Goal: Information Seeking & Learning: Learn about a topic

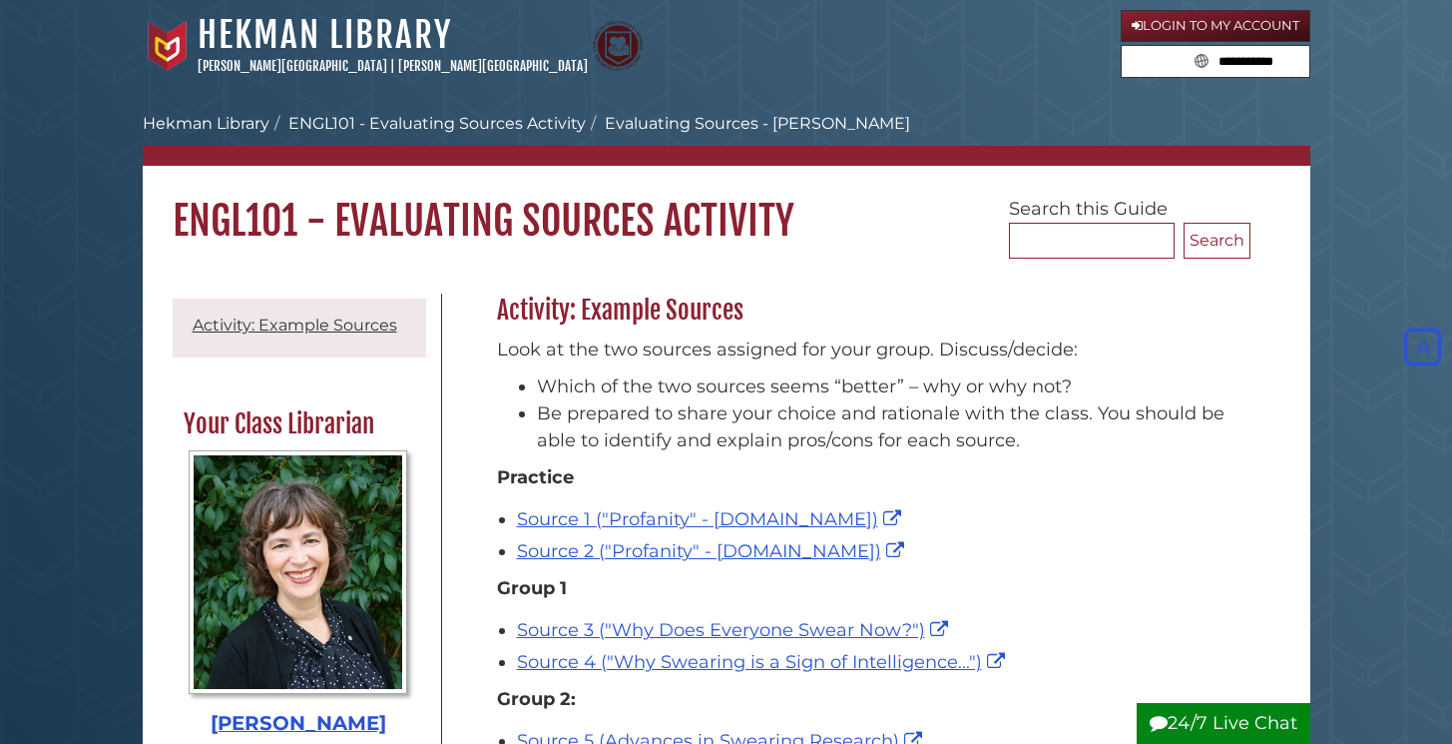
scroll to position [244, 0]
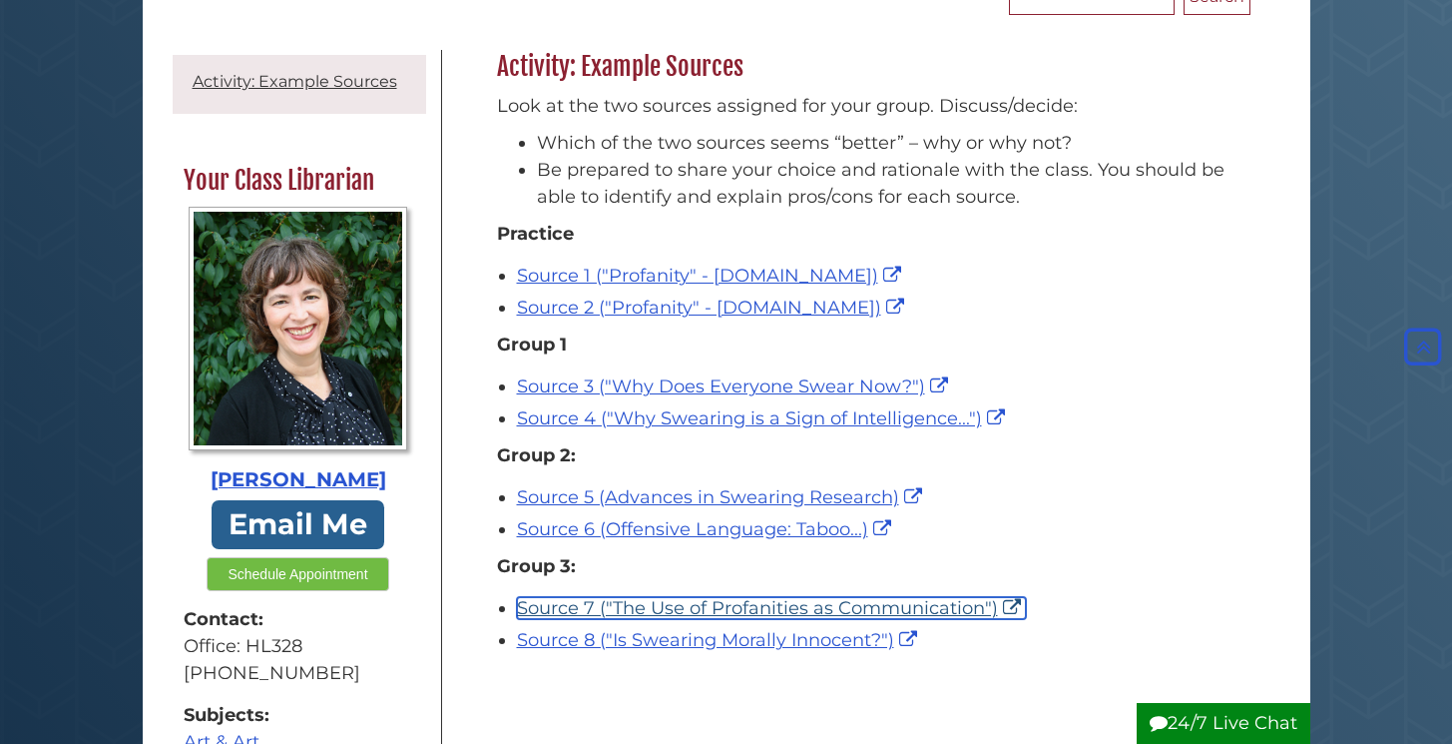
click at [661, 607] on link "Source 7 ("The Use of Profanities as Communication")" at bounding box center [771, 608] width 509 height 22
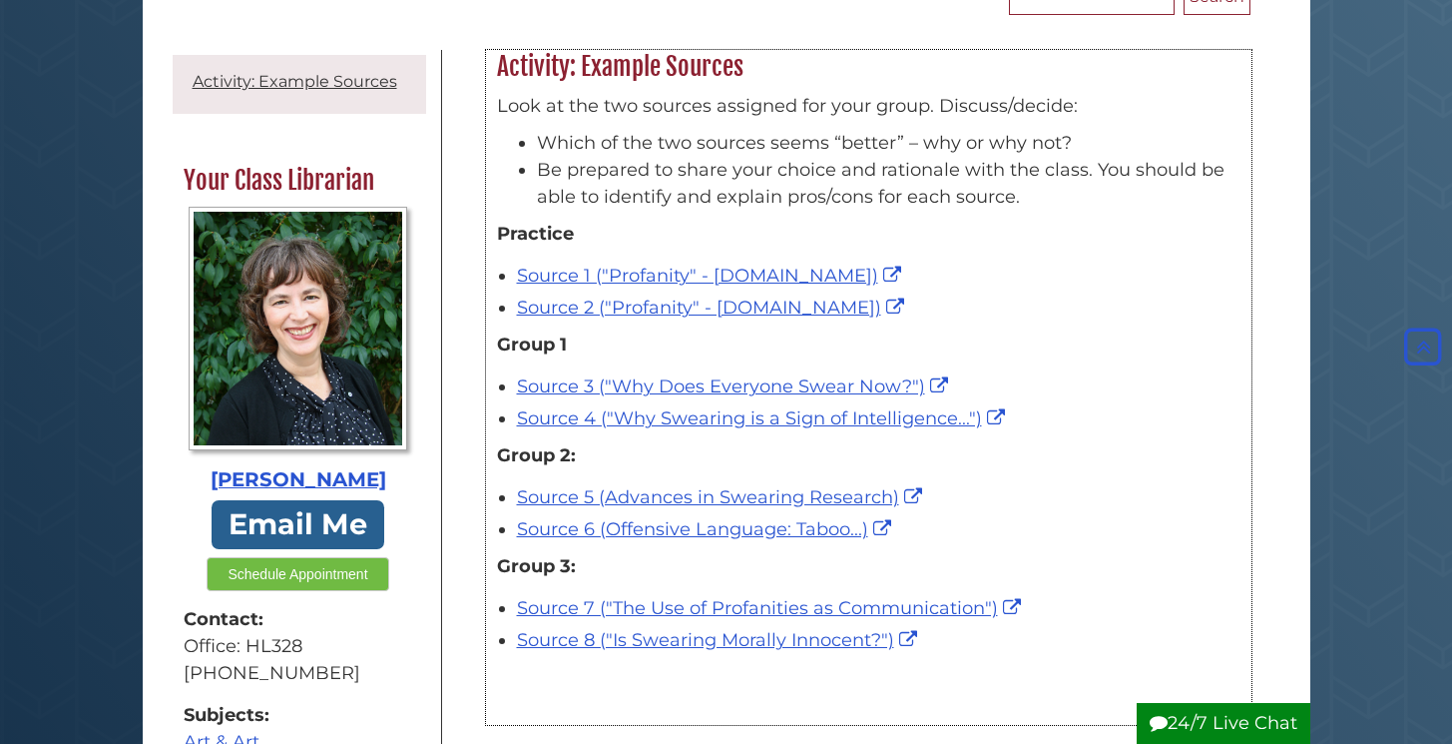
click at [974, 557] on p "Group 3:" at bounding box center [869, 566] width 744 height 27
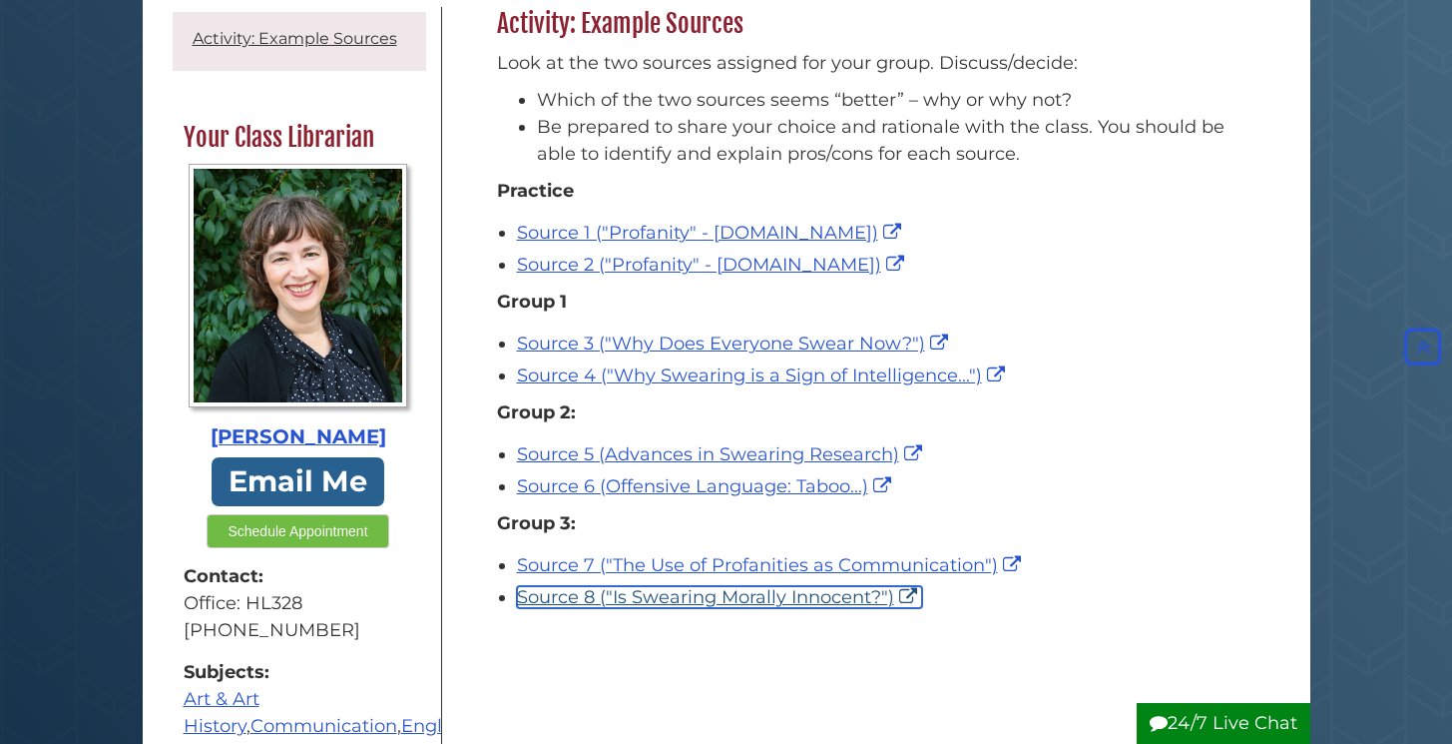
click at [847, 598] on link "Source 8 ("Is Swearing Morally Innocent?")" at bounding box center [719, 597] width 405 height 22
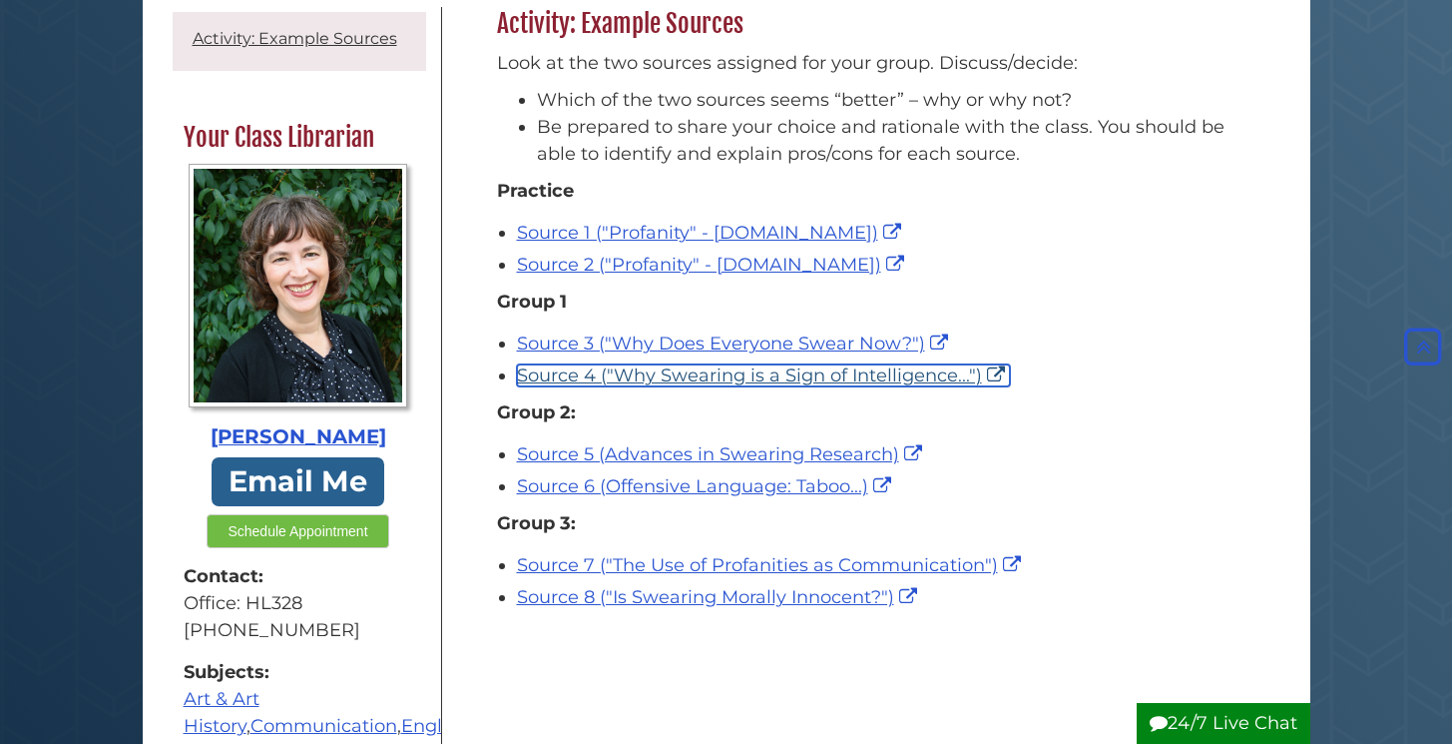
click at [608, 371] on link "Source 4 ("Why Swearing is a Sign of Intelligence...")" at bounding box center [763, 375] width 493 height 22
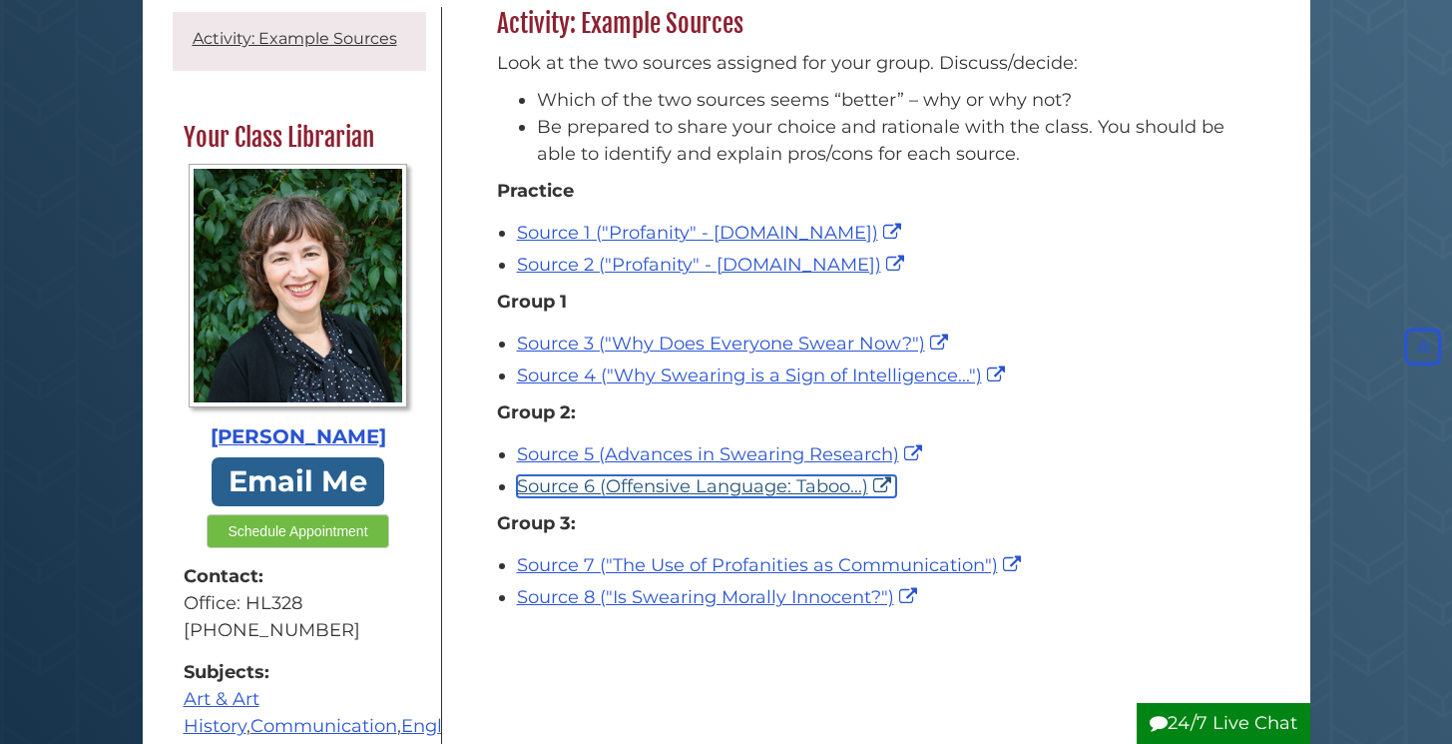
click at [611, 481] on link "Source 6 (Offensive Language: Taboo...)" at bounding box center [706, 486] width 379 height 22
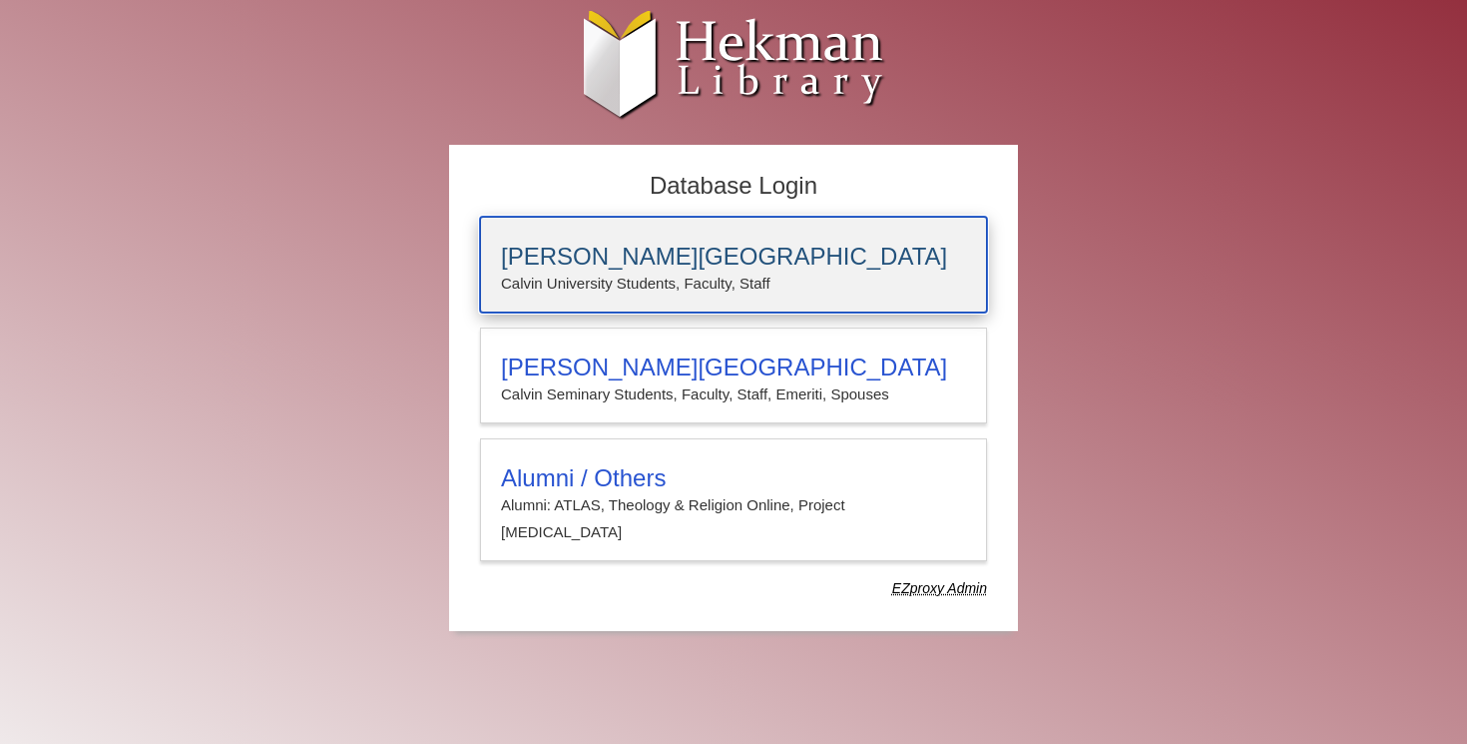
click at [568, 291] on p "Calvin University Students, Faculty, Staff" at bounding box center [733, 284] width 465 height 26
